Goal: Task Accomplishment & Management: Manage account settings

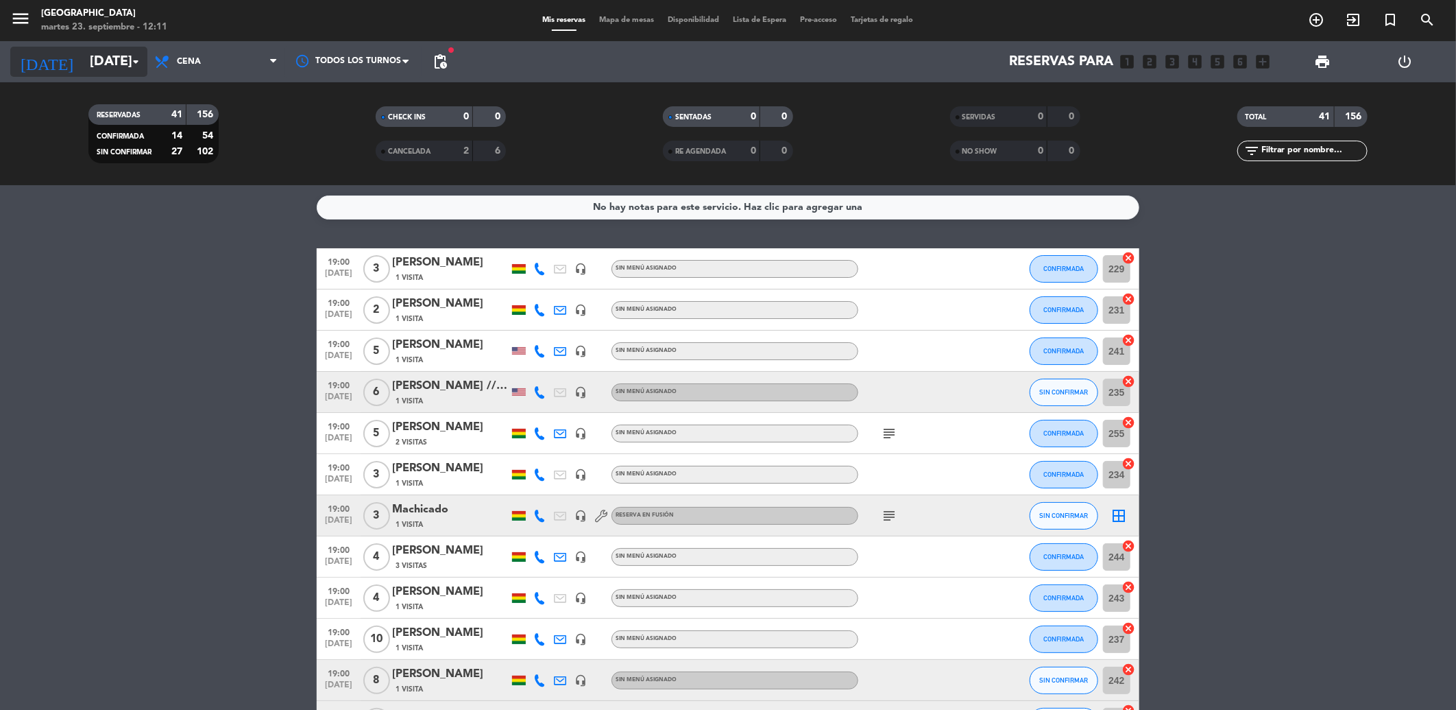
click at [134, 58] on icon "arrow_drop_down" at bounding box center [136, 61] width 16 height 16
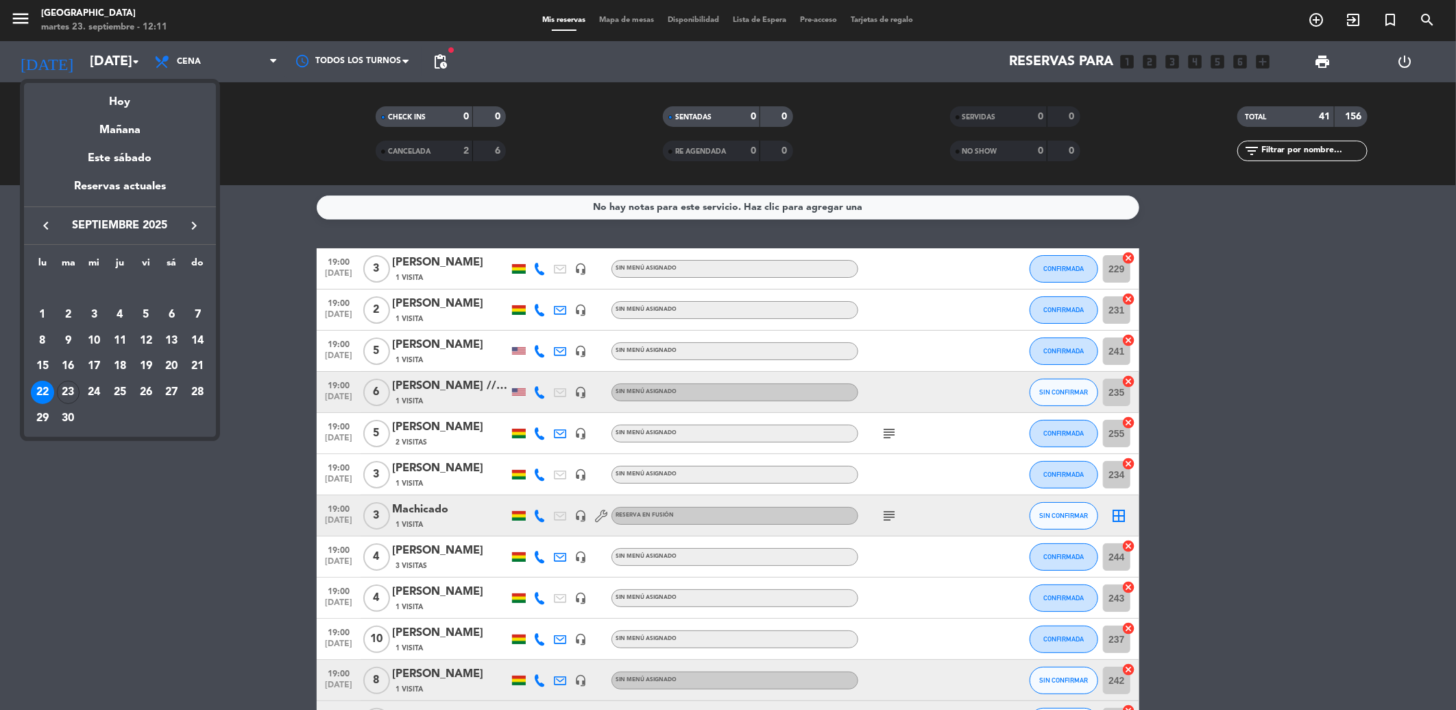
click at [67, 395] on div "23" at bounding box center [68, 392] width 23 height 23
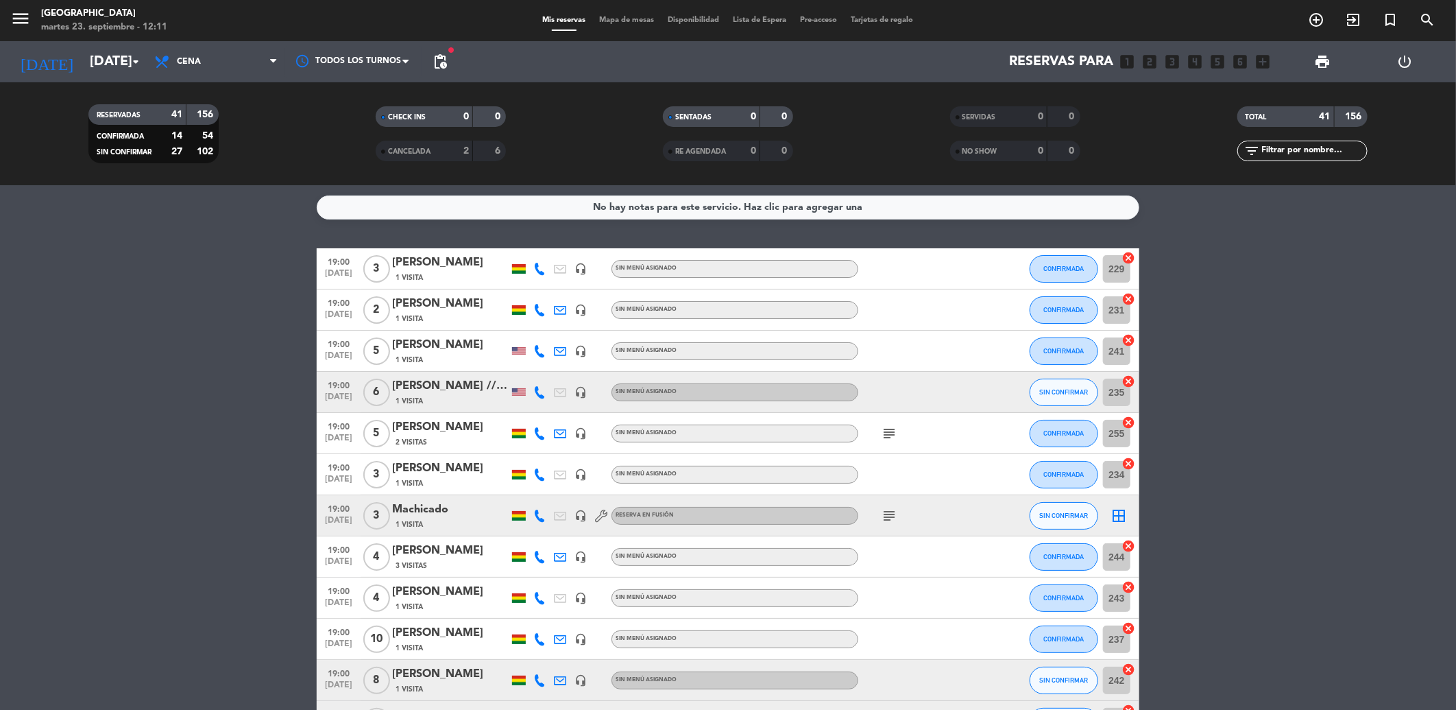
type input "[DATE]"
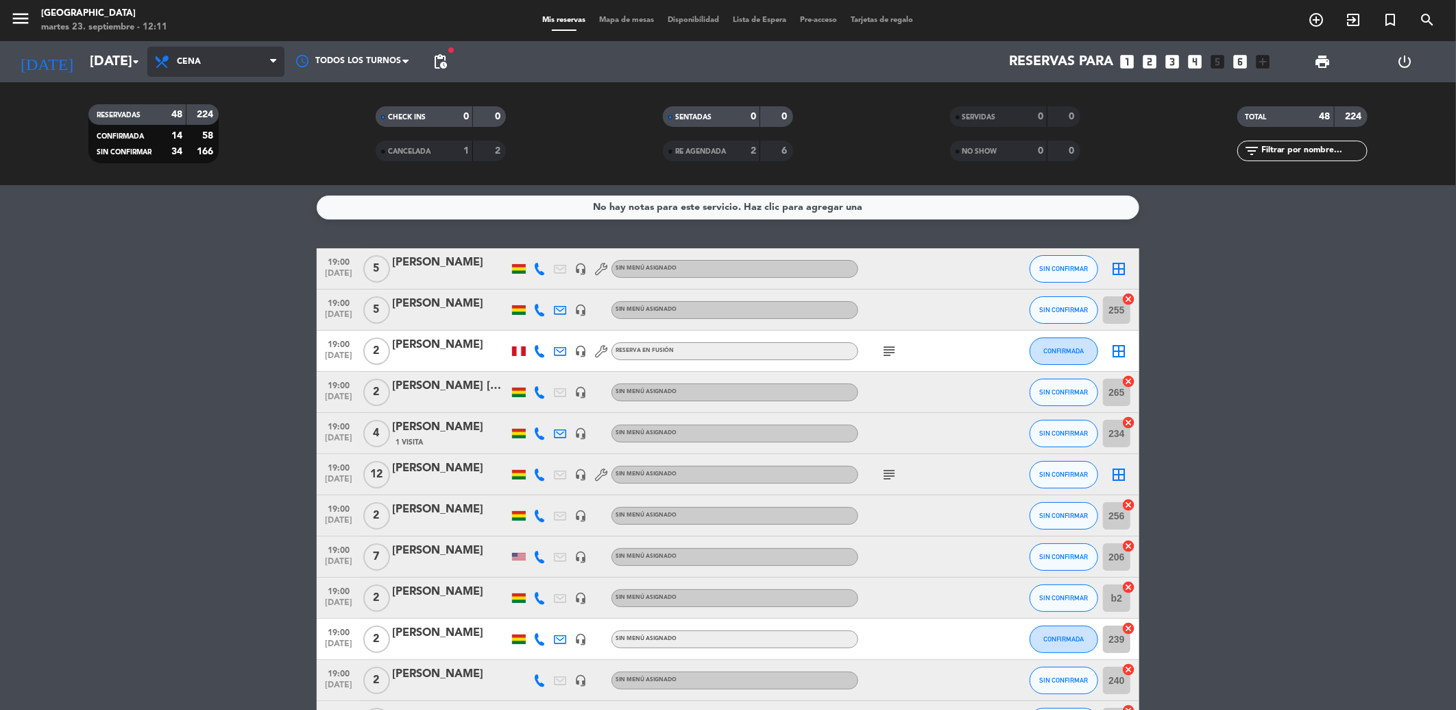
drag, startPoint x: 215, startPoint y: 60, endPoint x: 215, endPoint y: 77, distance: 16.5
click at [215, 62] on span "Cena" at bounding box center [215, 62] width 137 height 30
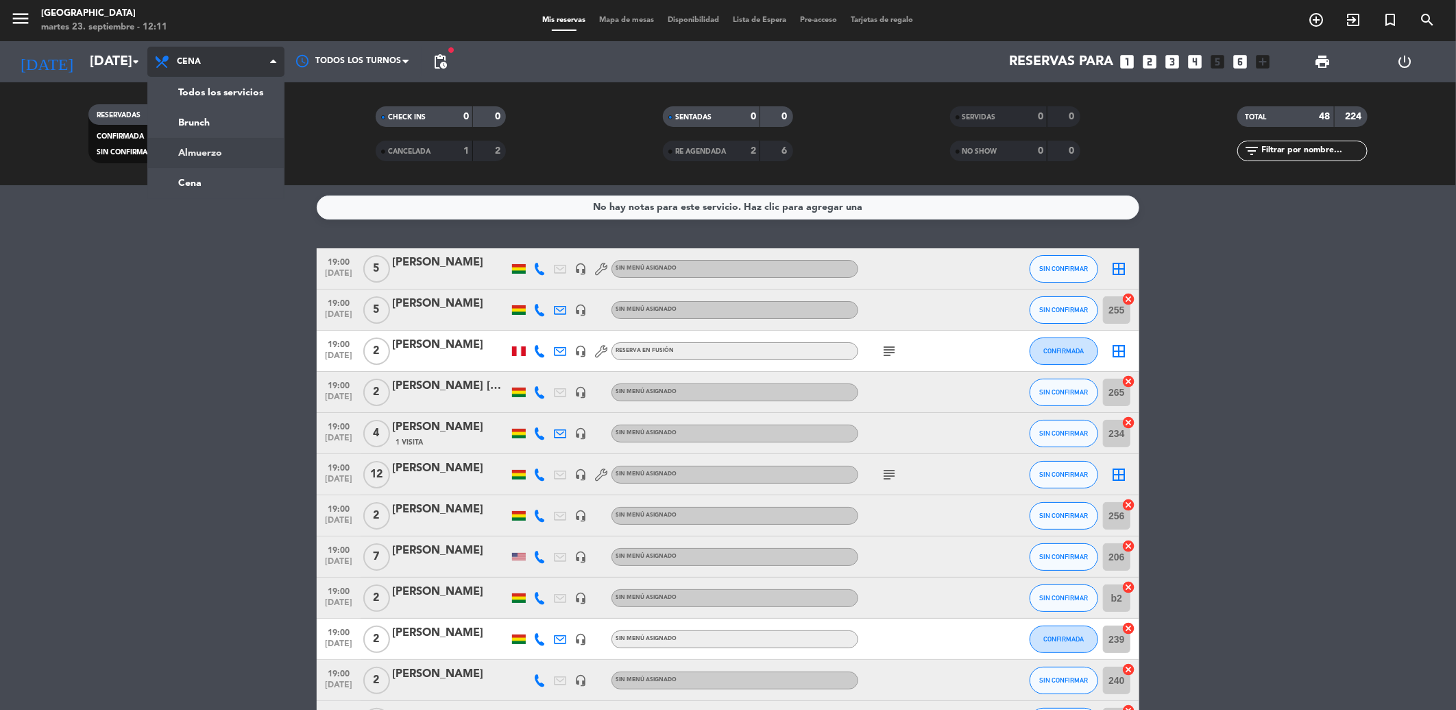
click at [217, 143] on div "menu [GEOGRAPHIC_DATA] [DATE] 23. septiembre - 12:11 Mis reservas Mapa de mesas…" at bounding box center [728, 92] width 1456 height 185
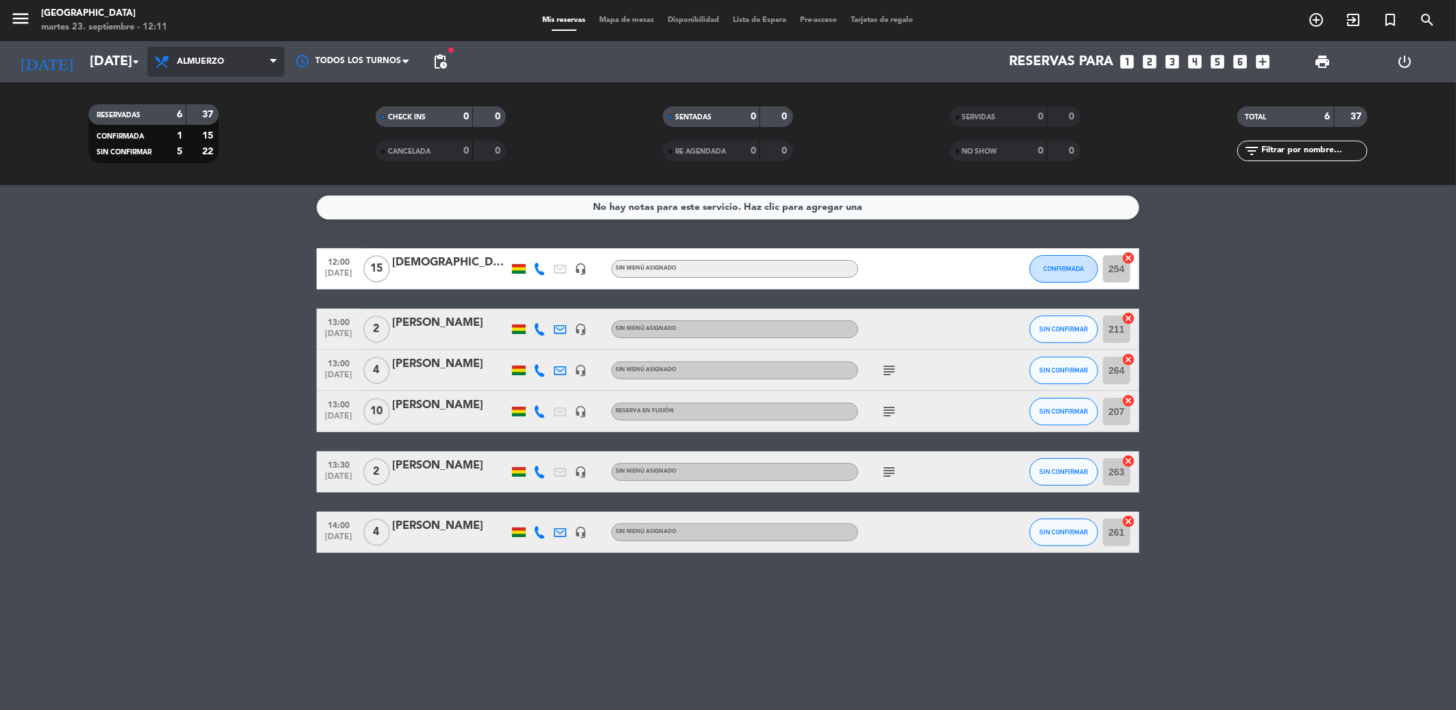
click at [237, 67] on span "Almuerzo" at bounding box center [215, 62] width 137 height 30
click at [200, 178] on div "menu [GEOGRAPHIC_DATA] [DATE] 23. septiembre - 12:11 Mis reservas Mapa de mesas…" at bounding box center [728, 92] width 1456 height 185
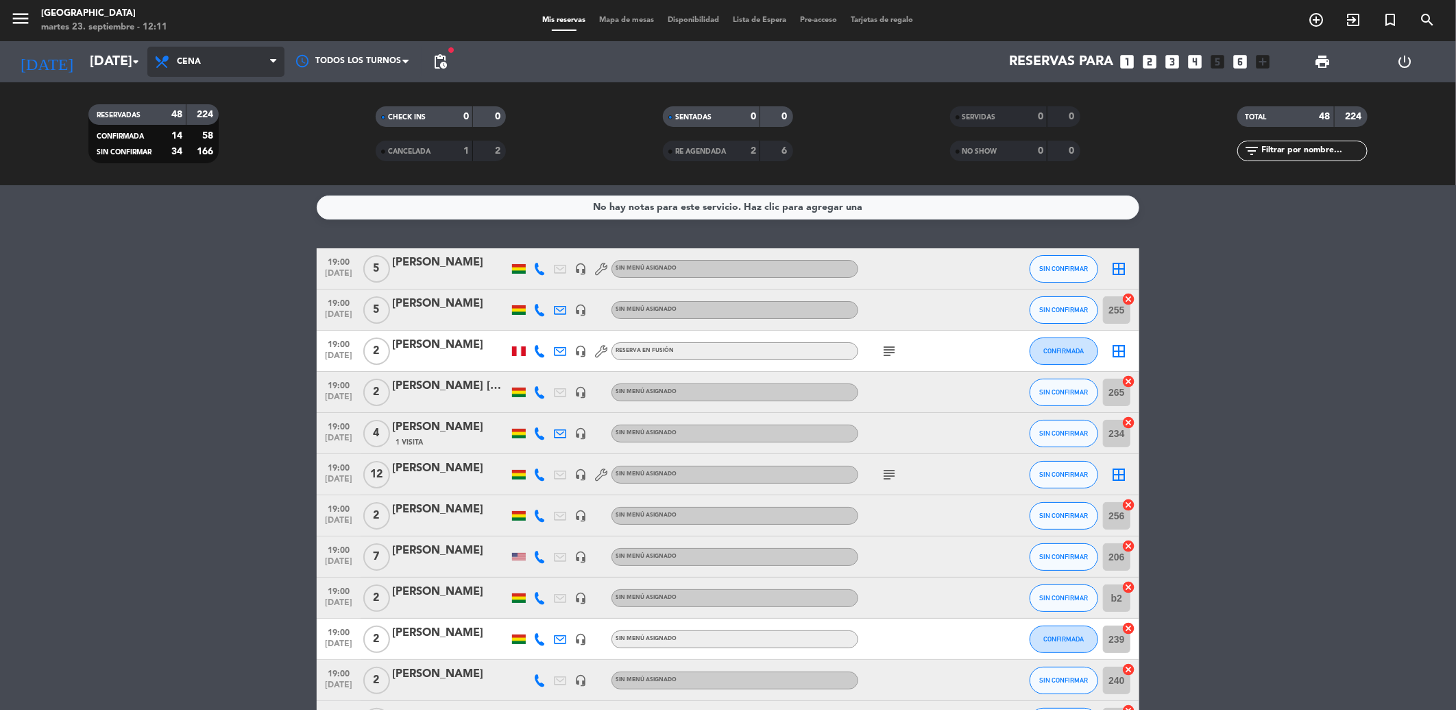
click at [196, 59] on span "Cena" at bounding box center [189, 62] width 24 height 10
click at [206, 149] on div "menu [GEOGRAPHIC_DATA] [DATE] 23. septiembre - 12:11 Mis reservas Mapa de mesas…" at bounding box center [728, 92] width 1456 height 185
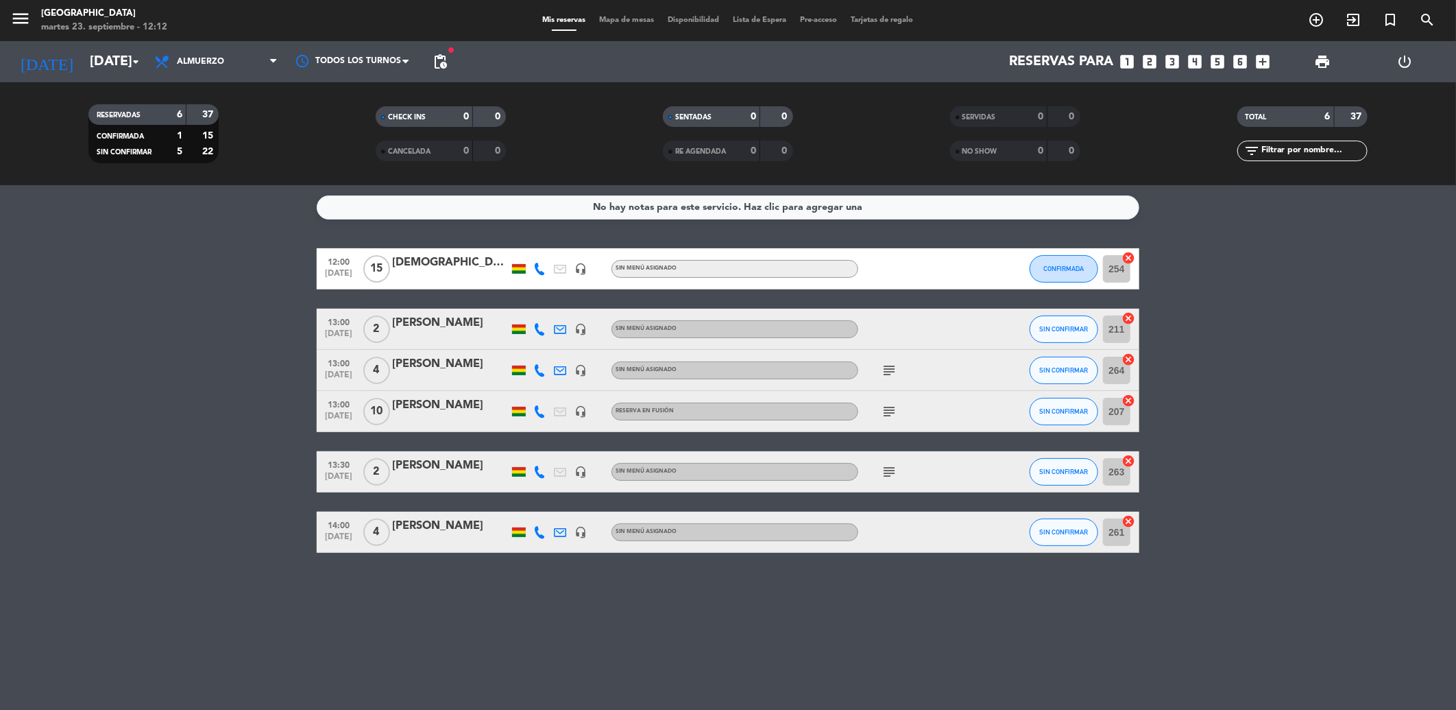
click at [887, 372] on icon "subject" at bounding box center [889, 370] width 16 height 16
click at [889, 415] on icon "subject" at bounding box center [889, 411] width 16 height 16
click at [887, 474] on icon "subject" at bounding box center [889, 472] width 16 height 16
click at [228, 64] on span "Almuerzo" at bounding box center [215, 62] width 137 height 30
click at [193, 174] on div "menu [GEOGRAPHIC_DATA] [DATE] 23. septiembre - 12:12 Mis reservas Mapa de mesas…" at bounding box center [728, 92] width 1456 height 185
